Goal: Task Accomplishment & Management: Use online tool/utility

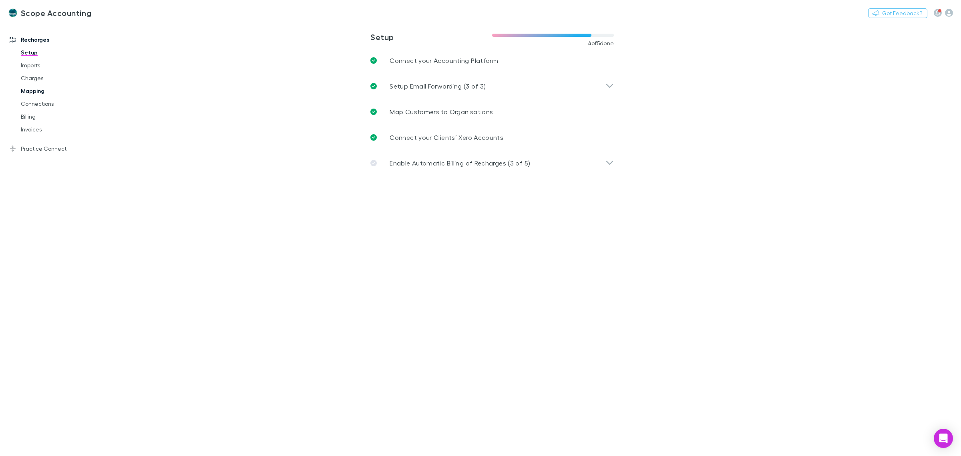
click at [32, 88] on link "Mapping" at bounding box center [63, 90] width 100 height 13
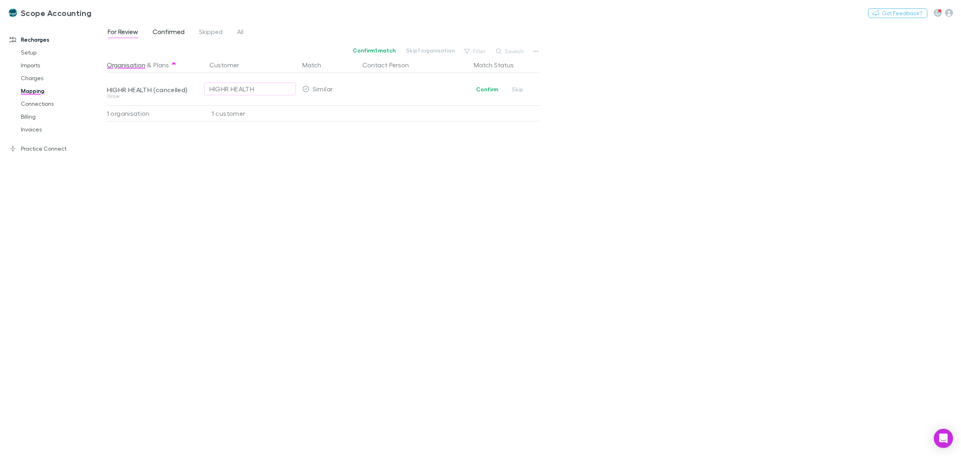
click at [174, 31] on span "Confirmed" at bounding box center [169, 33] width 32 height 10
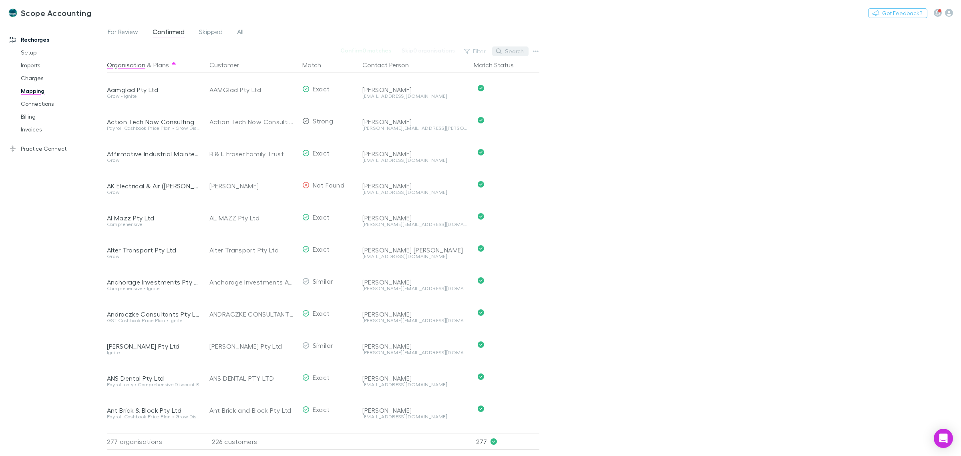
click at [510, 48] on button "Search" at bounding box center [510, 51] width 36 height 10
click at [504, 52] on input "text" at bounding box center [496, 51] width 40 height 11
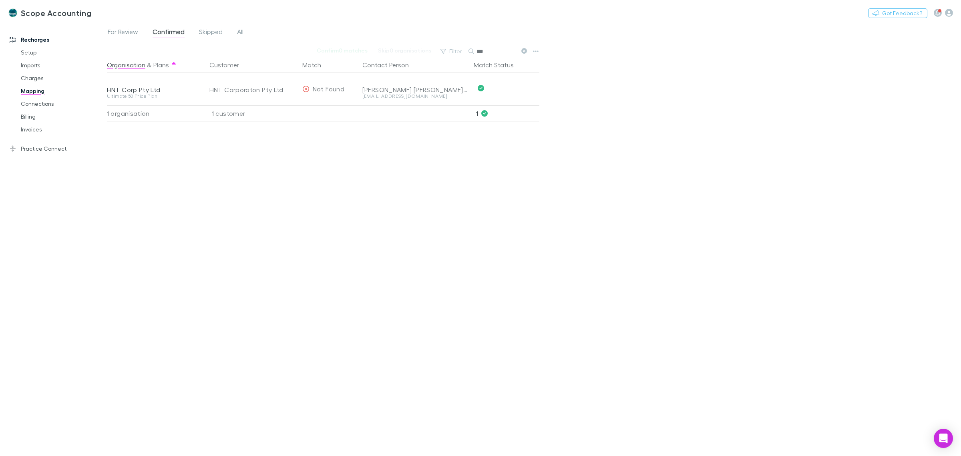
type input "***"
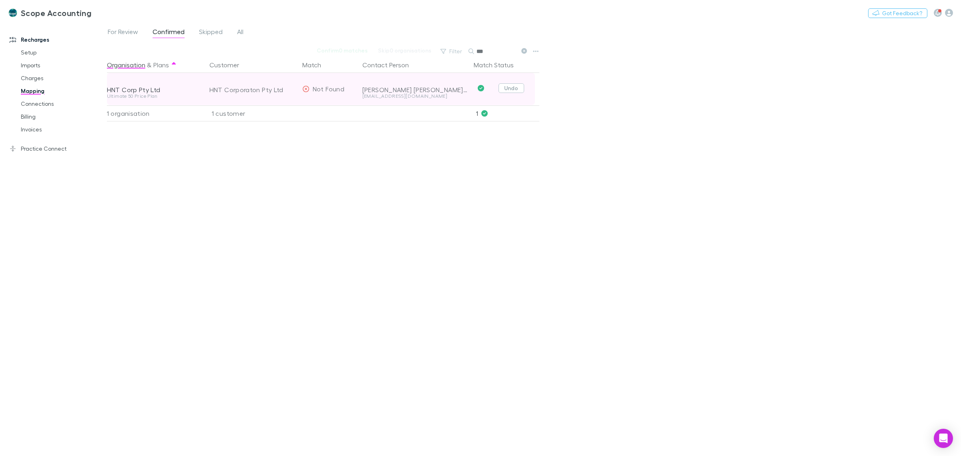
click at [512, 89] on button "Undo" at bounding box center [511, 88] width 26 height 10
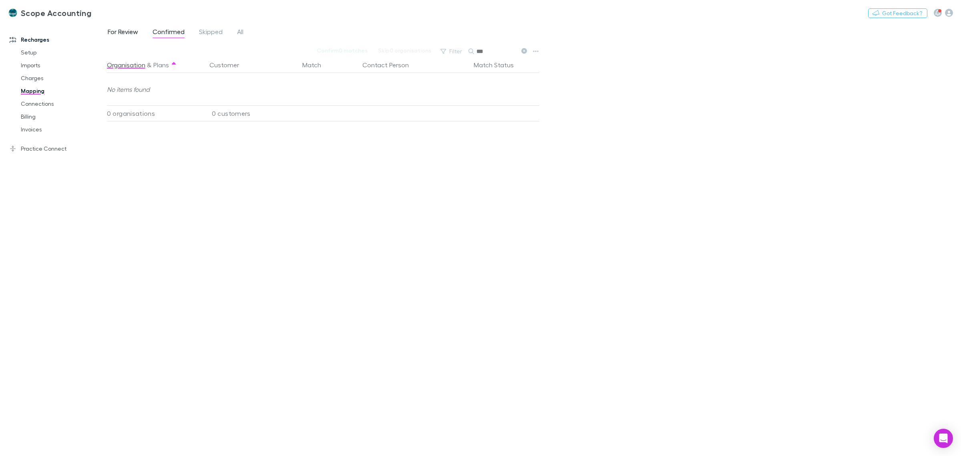
click at [123, 30] on span "For Review" at bounding box center [123, 33] width 30 height 10
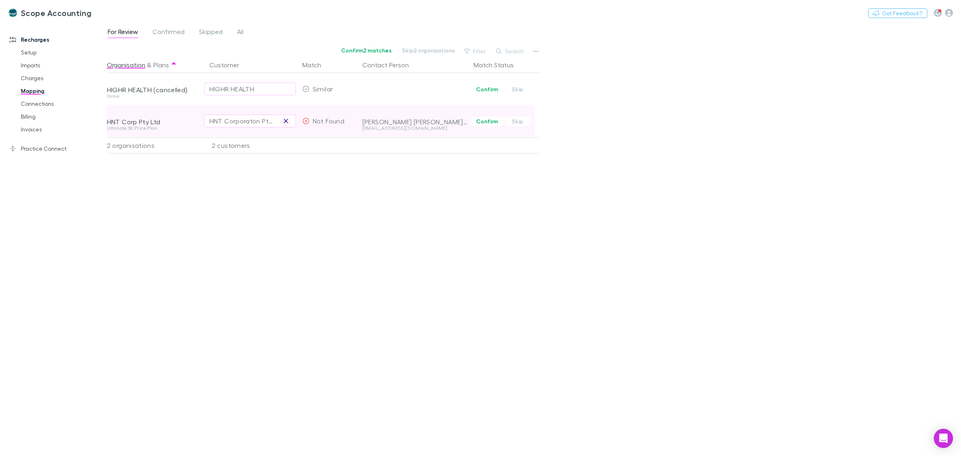
click at [285, 121] on icon "button" at bounding box center [285, 121] width 5 height 6
click at [243, 120] on div "Select a customer" at bounding box center [249, 121] width 81 height 10
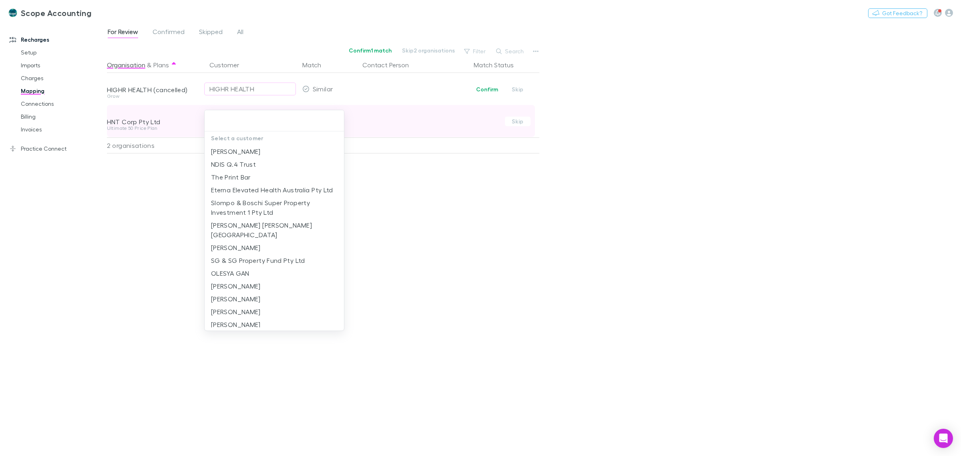
type input "*"
click at [223, 120] on input "text" at bounding box center [274, 120] width 133 height 15
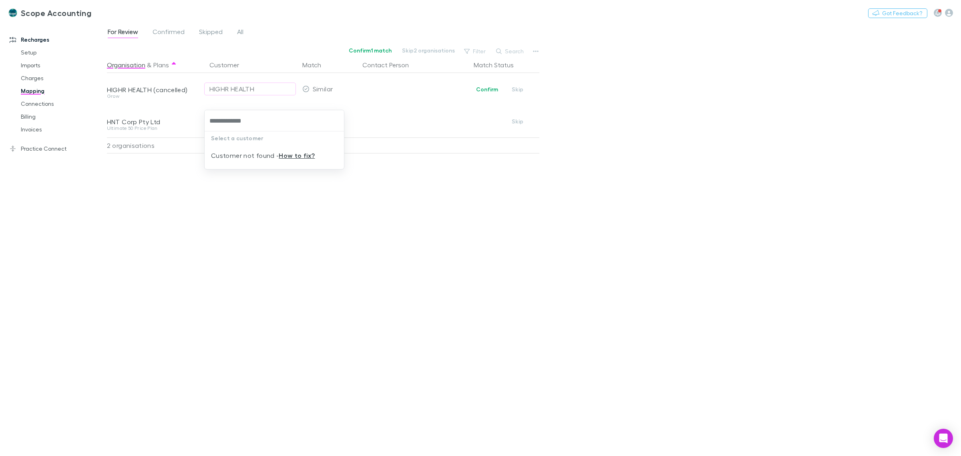
type input "**********"
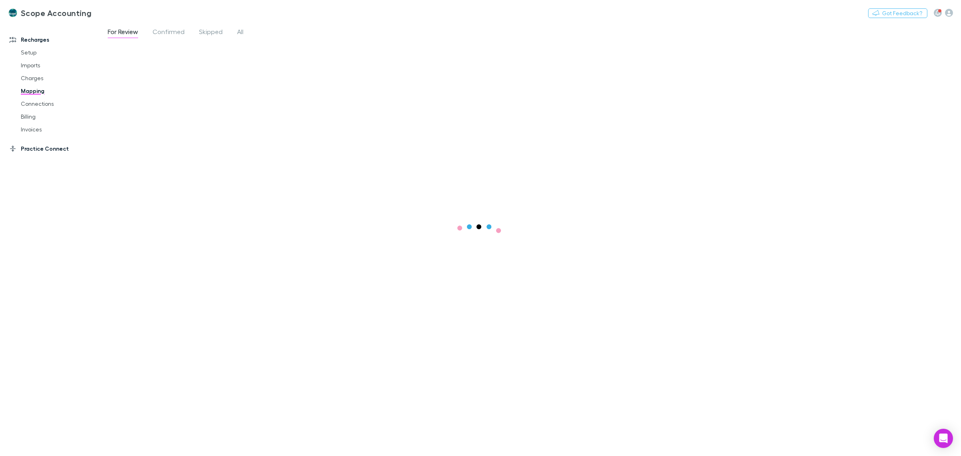
click at [35, 151] on link "Practice Connect" at bounding box center [57, 148] width 111 height 13
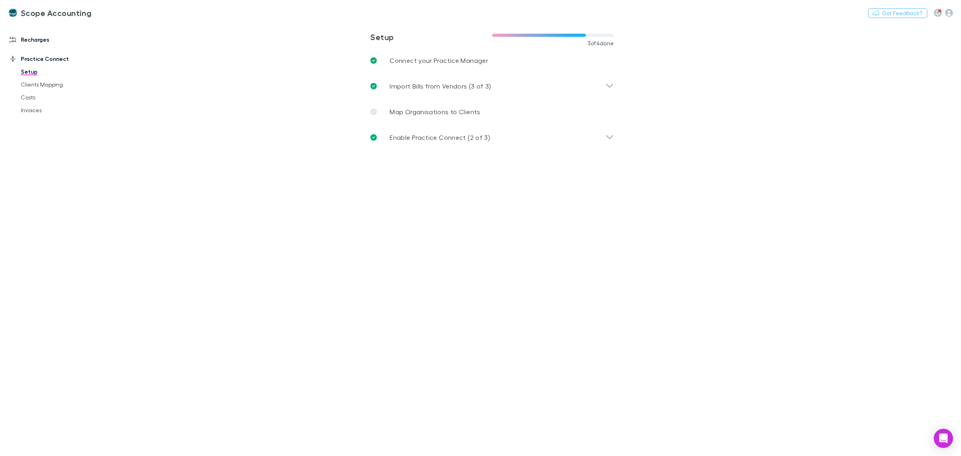
click at [36, 41] on link "Recharges" at bounding box center [57, 39] width 111 height 13
click at [37, 89] on link "Mapping" at bounding box center [63, 90] width 100 height 13
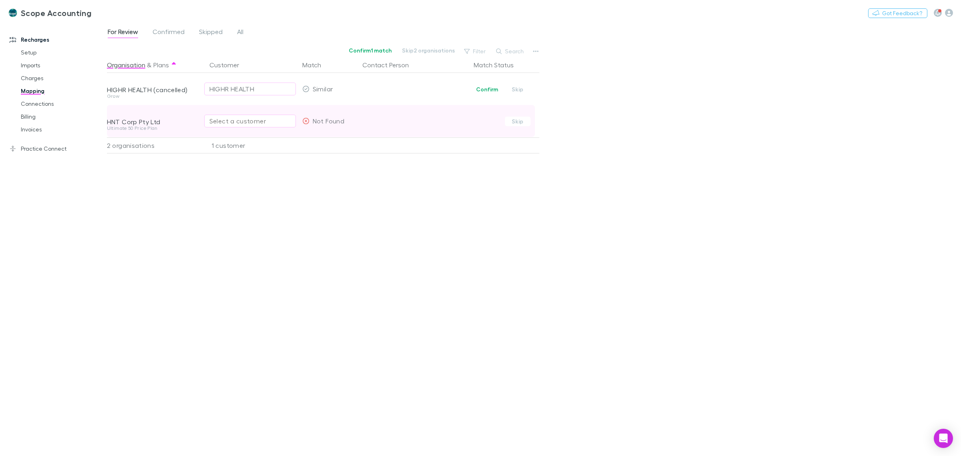
click at [226, 120] on div "Select a customer" at bounding box center [249, 121] width 81 height 10
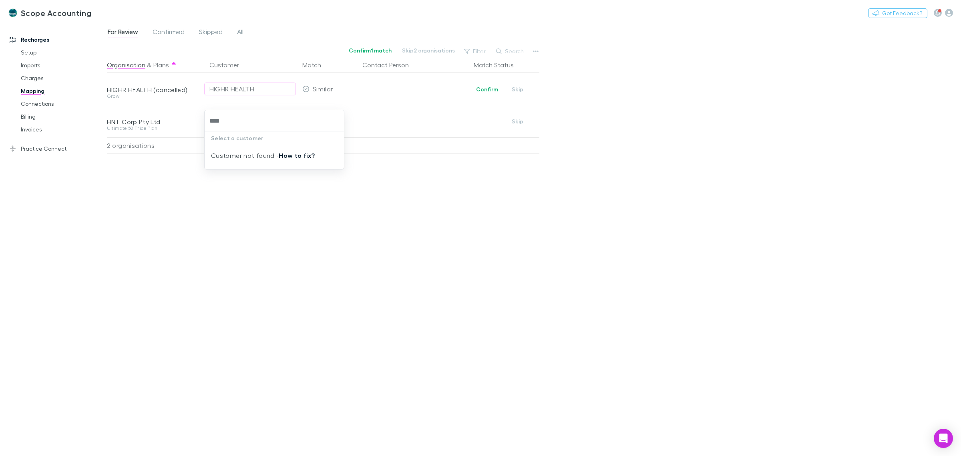
click at [295, 158] on link "How to fix?" at bounding box center [297, 155] width 36 height 8
type input "****"
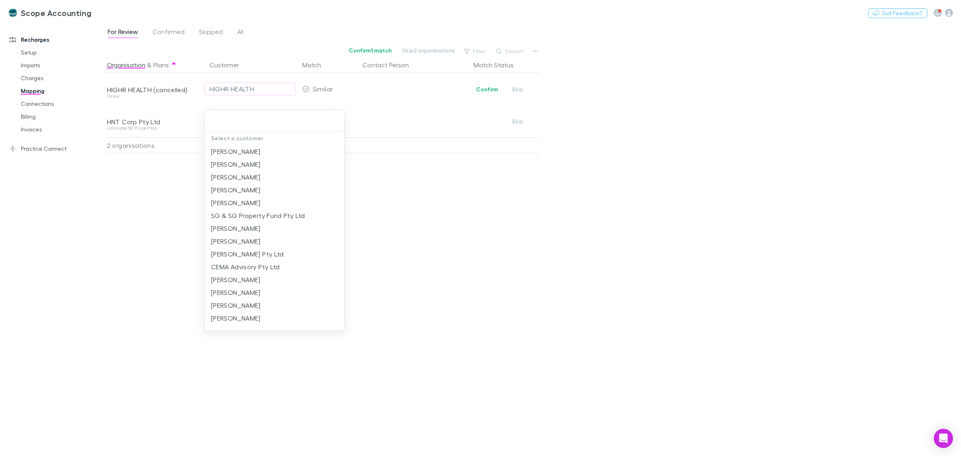
click at [27, 90] on div at bounding box center [480, 228] width 961 height 456
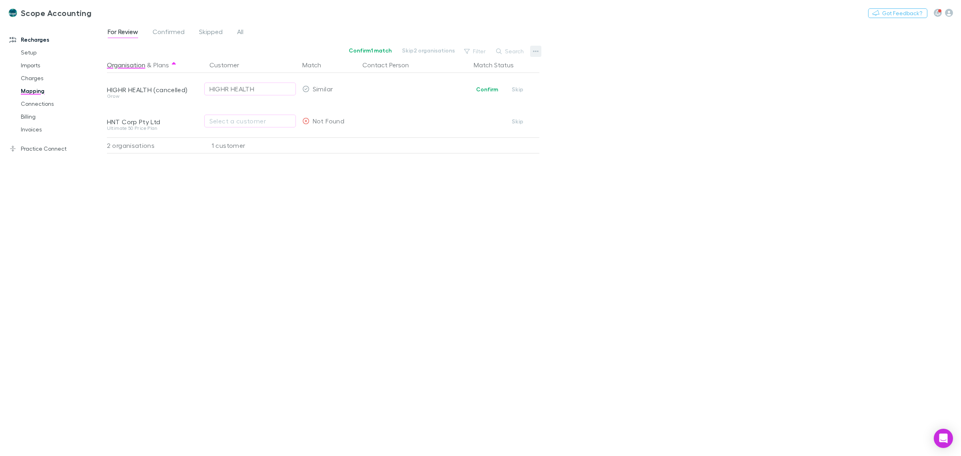
click at [533, 50] on icon "button" at bounding box center [536, 51] width 6 height 6
click at [472, 132] on p "We'll fetch updated and new contacts." at bounding box center [486, 135] width 97 height 7
click at [217, 121] on div "Select a customer" at bounding box center [249, 121] width 81 height 10
type input "***"
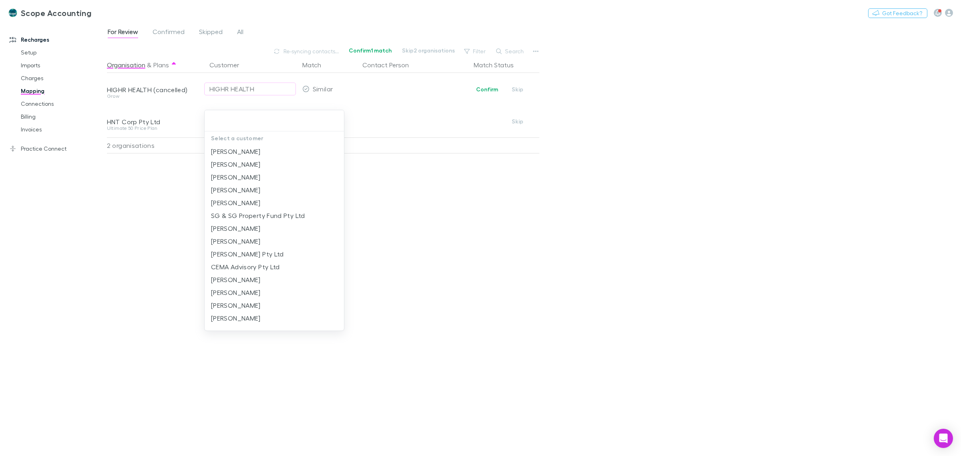
click at [383, 193] on div at bounding box center [480, 228] width 961 height 456
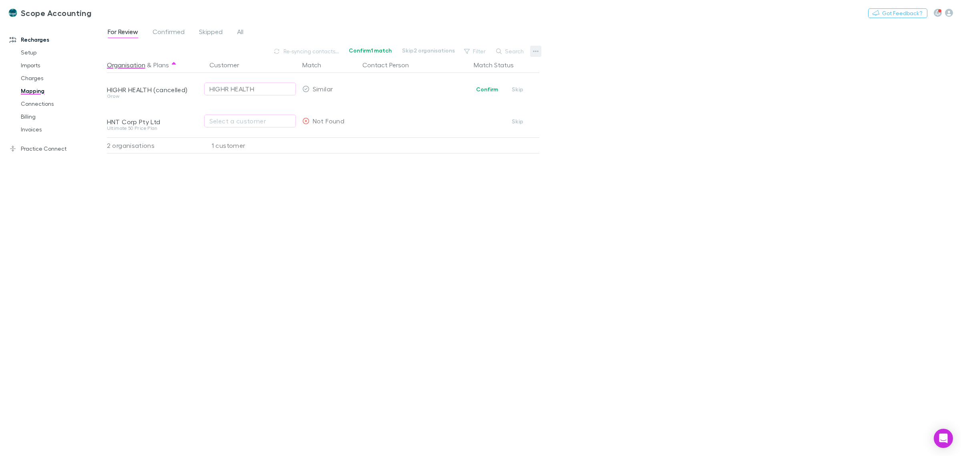
click at [530, 52] on button "button" at bounding box center [535, 51] width 11 height 11
click at [28, 114] on div at bounding box center [480, 228] width 961 height 456
click at [33, 92] on link "Mapping" at bounding box center [63, 90] width 100 height 13
click at [238, 114] on button "Select a customer" at bounding box center [250, 120] width 92 height 13
type input "****"
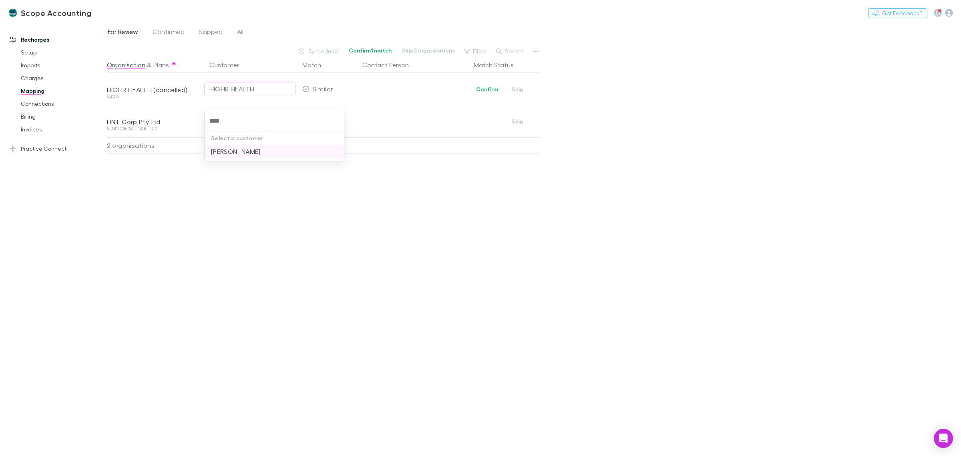
click at [239, 147] on li "Toan Quoc Nguyen" at bounding box center [274, 151] width 139 height 13
click at [291, 187] on div "Organisation & Plans Customer Match Contact Person Match Status HIGHR HEALTH (c…" at bounding box center [324, 253] width 434 height 392
